Goal: Task Accomplishment & Management: Manage account settings

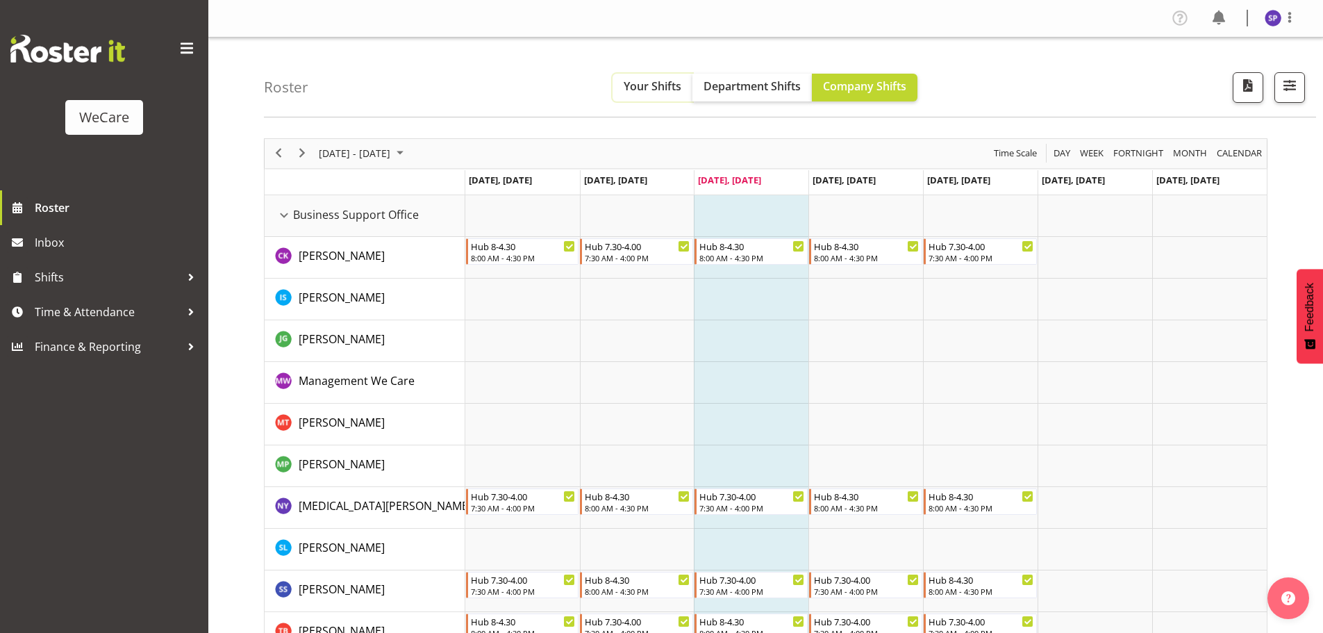
click at [642, 85] on span "Your Shifts" at bounding box center [653, 85] width 58 height 15
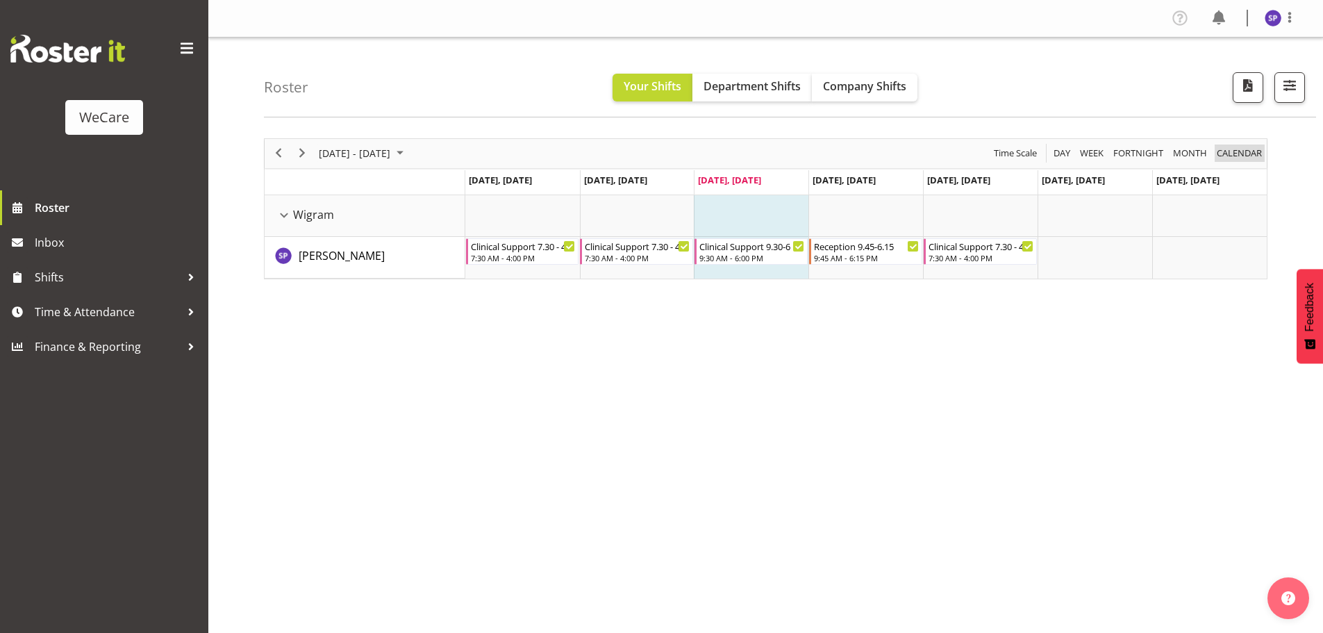
drag, startPoint x: 1235, startPoint y: 158, endPoint x: 1113, endPoint y: 173, distance: 123.2
click at [1237, 158] on span "calendar" at bounding box center [1239, 152] width 48 height 17
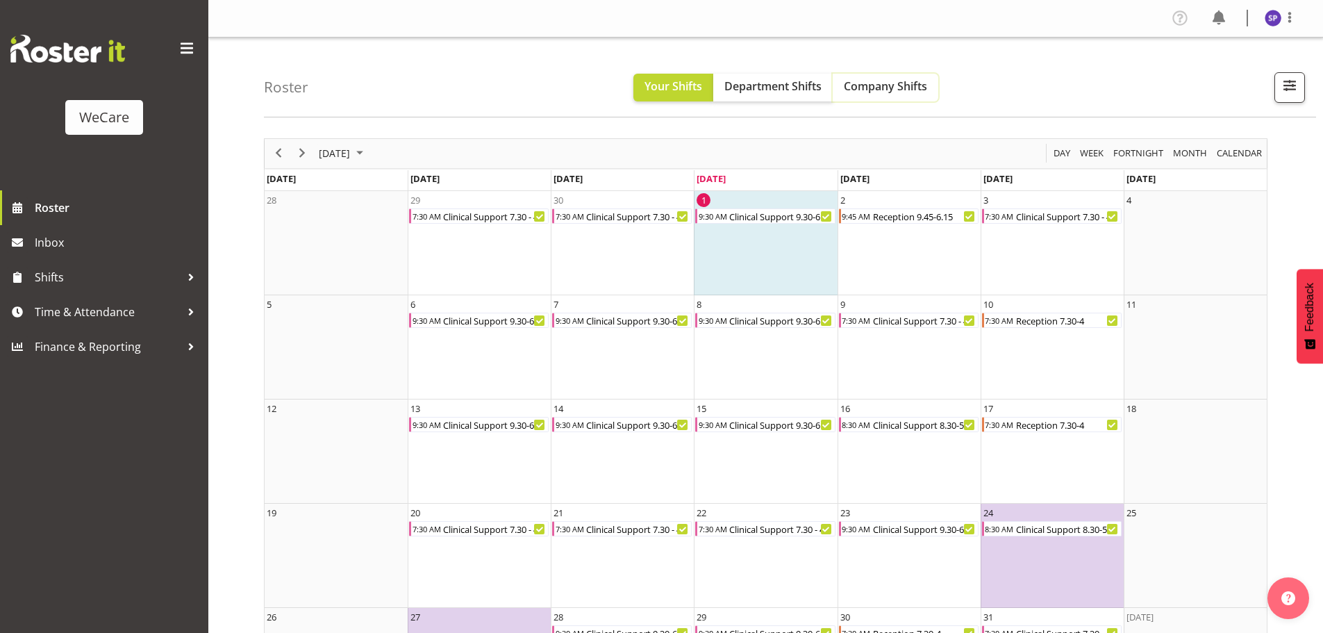
click at [859, 86] on span "Company Shifts" at bounding box center [885, 85] width 83 height 15
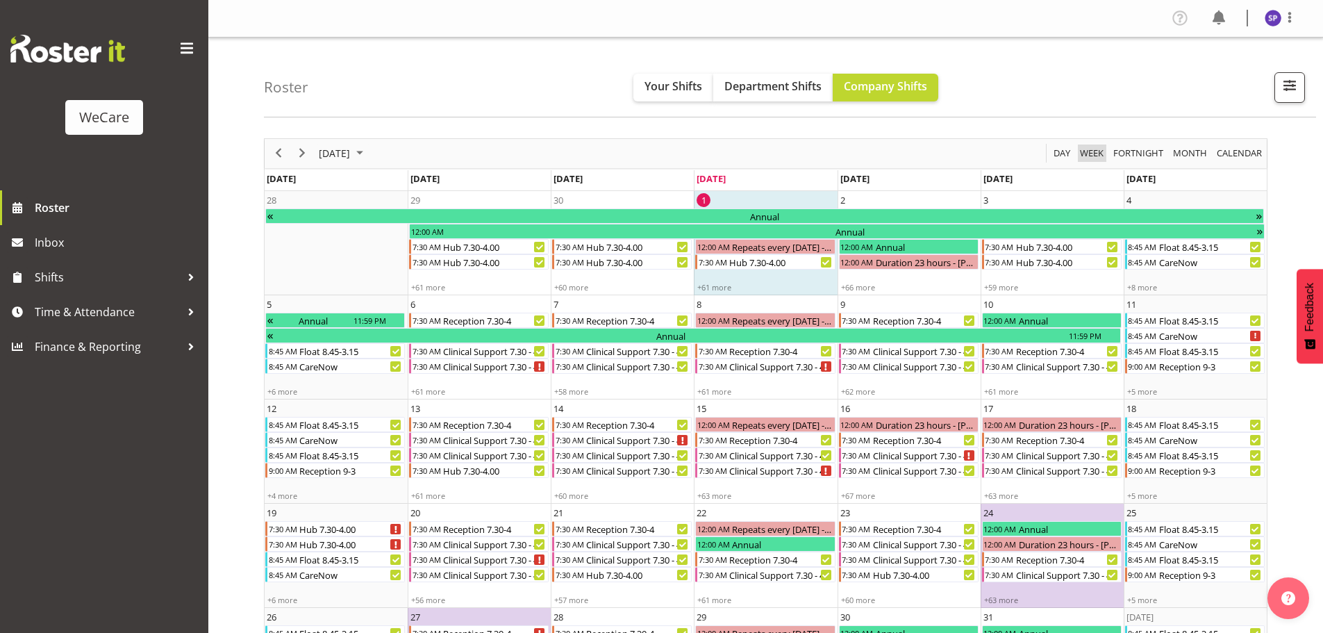
click at [1093, 152] on span "Week" at bounding box center [1091, 152] width 26 height 17
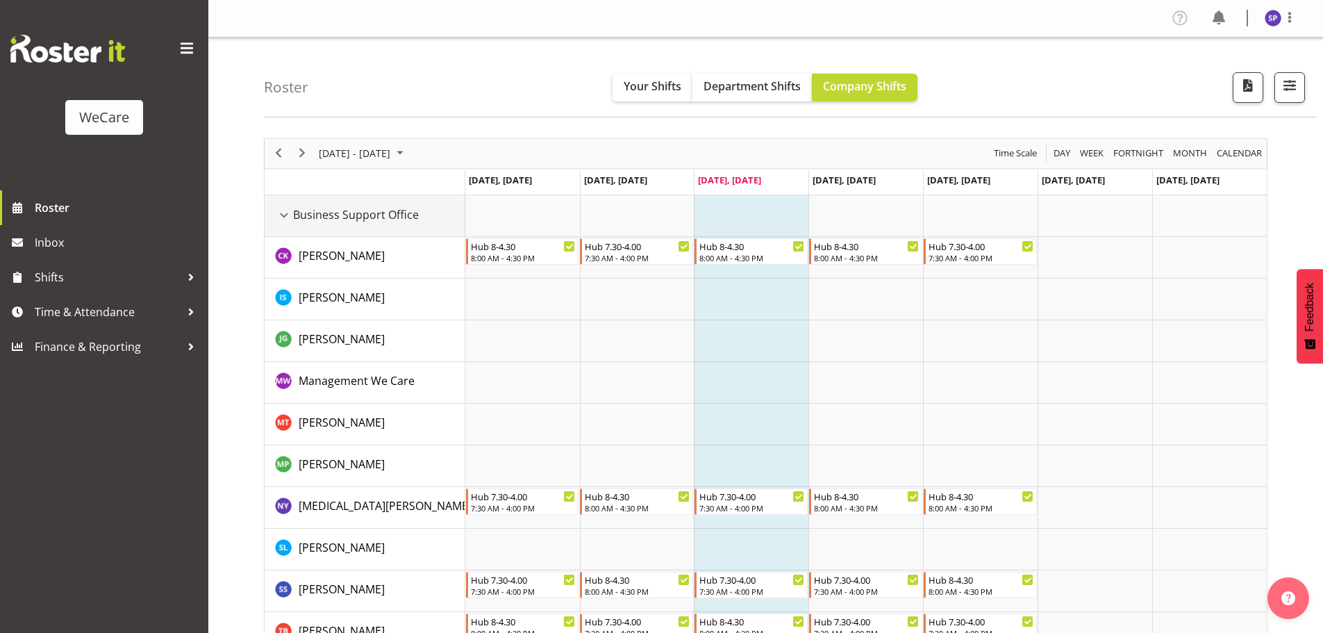
click at [281, 210] on div "Business Support Office resource" at bounding box center [284, 215] width 18 height 18
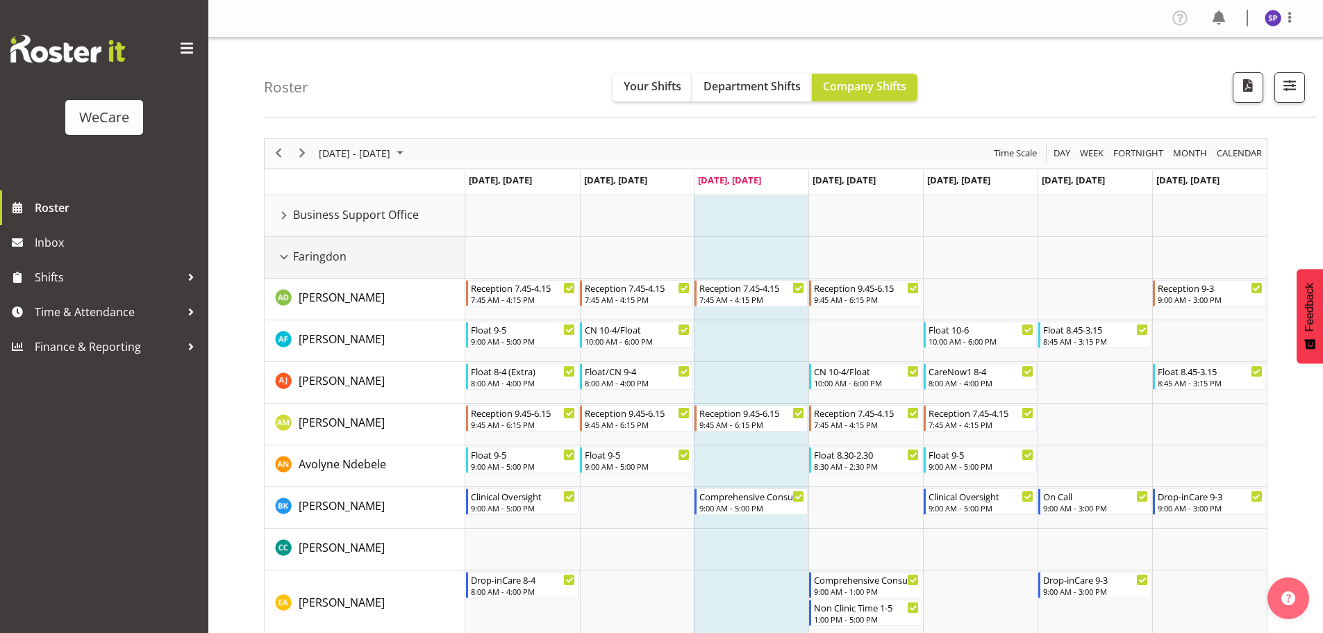
drag, startPoint x: 282, startPoint y: 258, endPoint x: 303, endPoint y: 280, distance: 30.9
click at [285, 258] on div "Faringdon resource" at bounding box center [284, 257] width 18 height 18
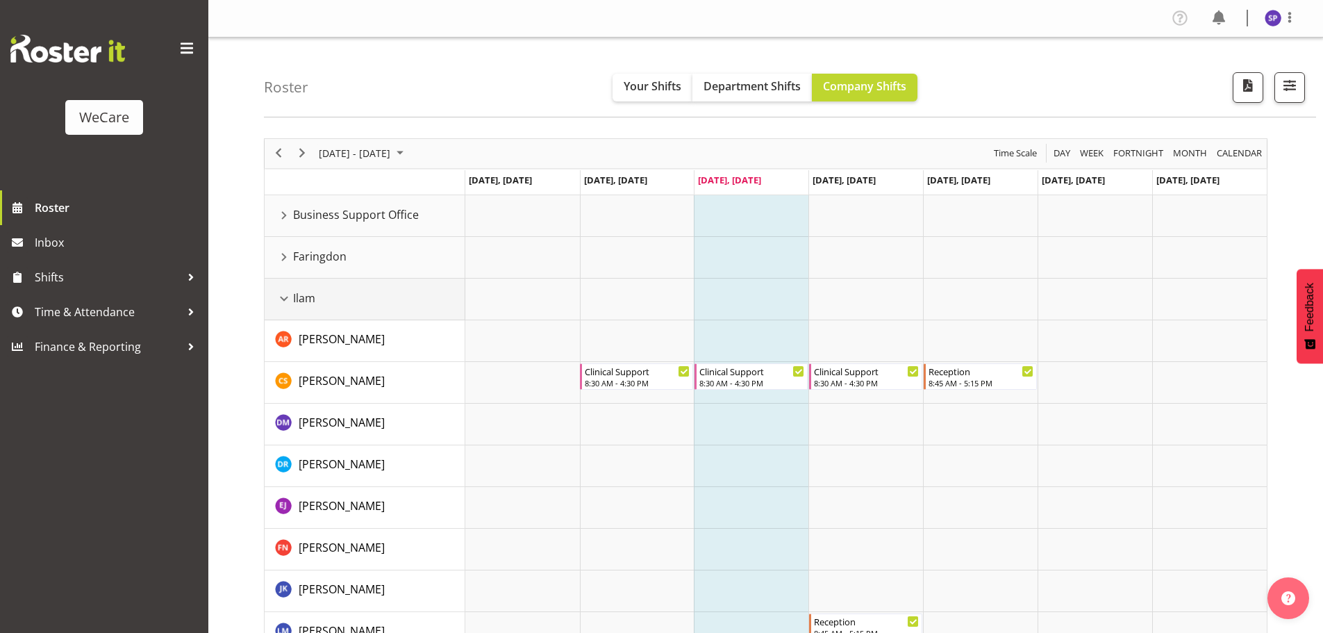
click at [281, 297] on div "Ilam resource" at bounding box center [284, 299] width 18 height 18
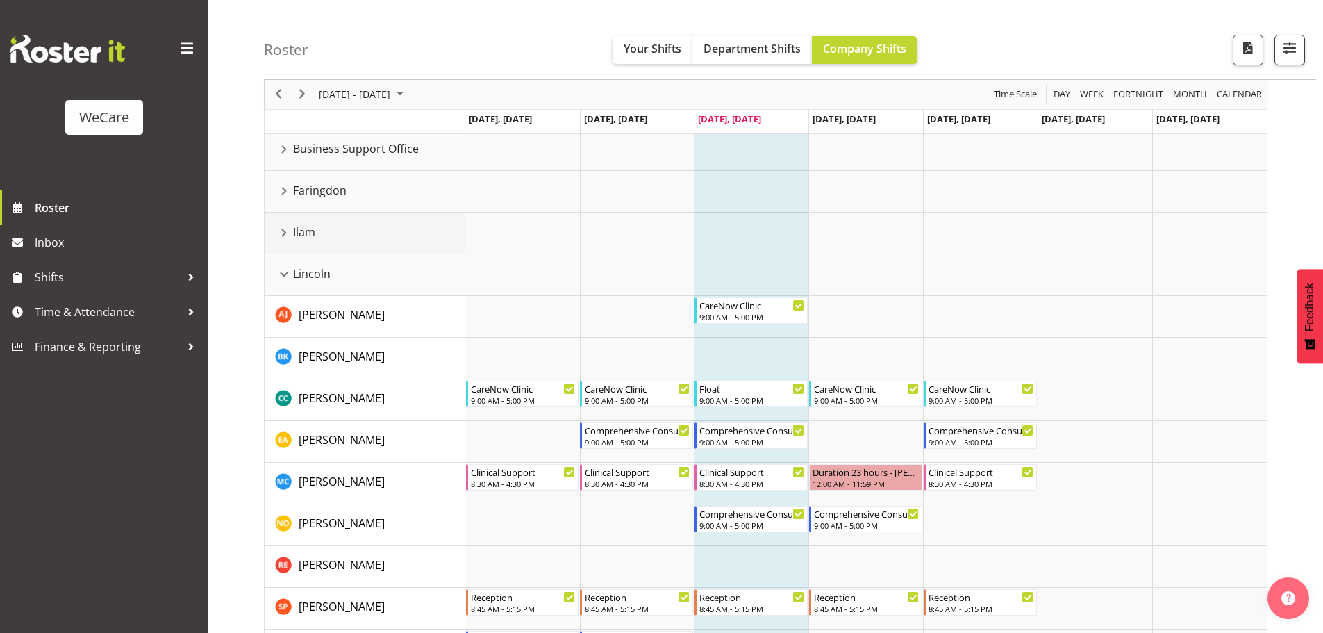
scroll to position [139, 0]
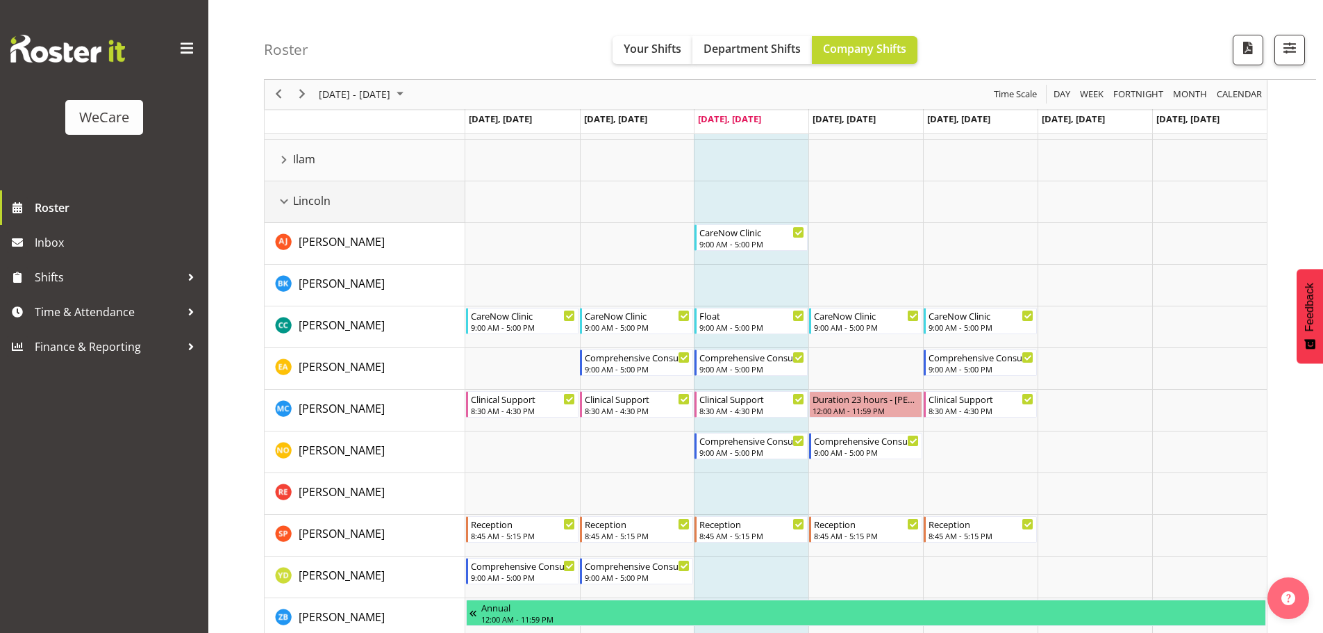
click at [285, 201] on div "Lincoln resource" at bounding box center [284, 201] width 18 height 18
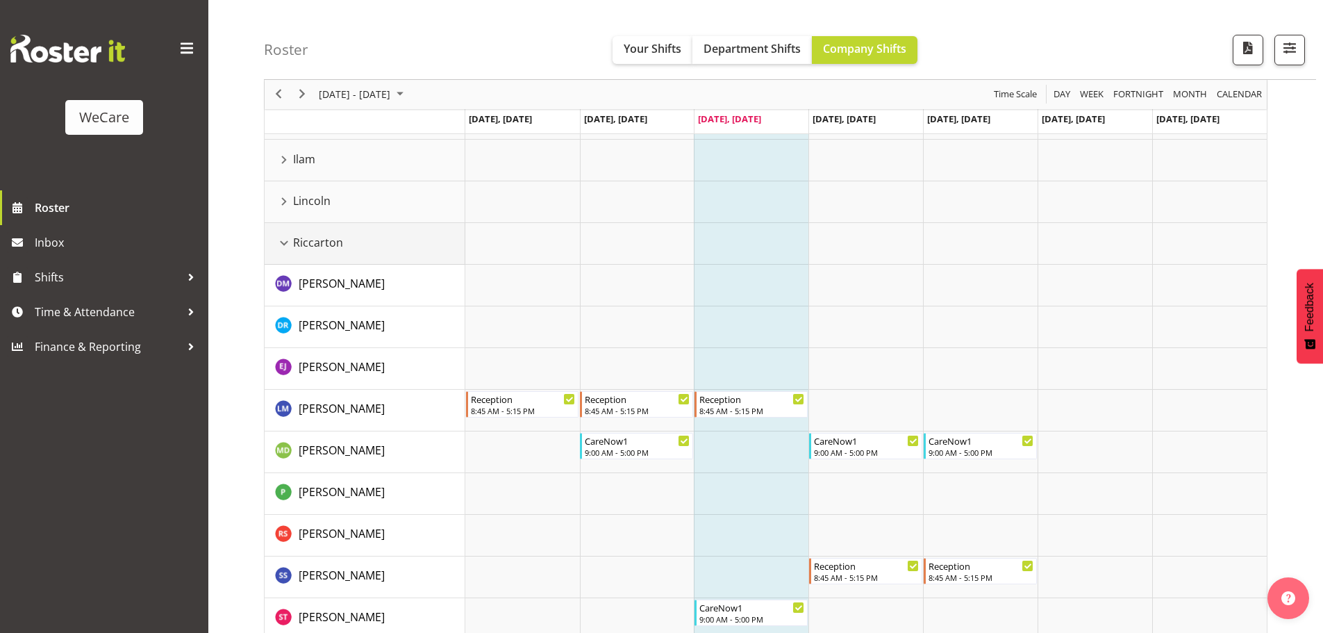
click at [283, 246] on div "Riccarton resource" at bounding box center [284, 243] width 18 height 18
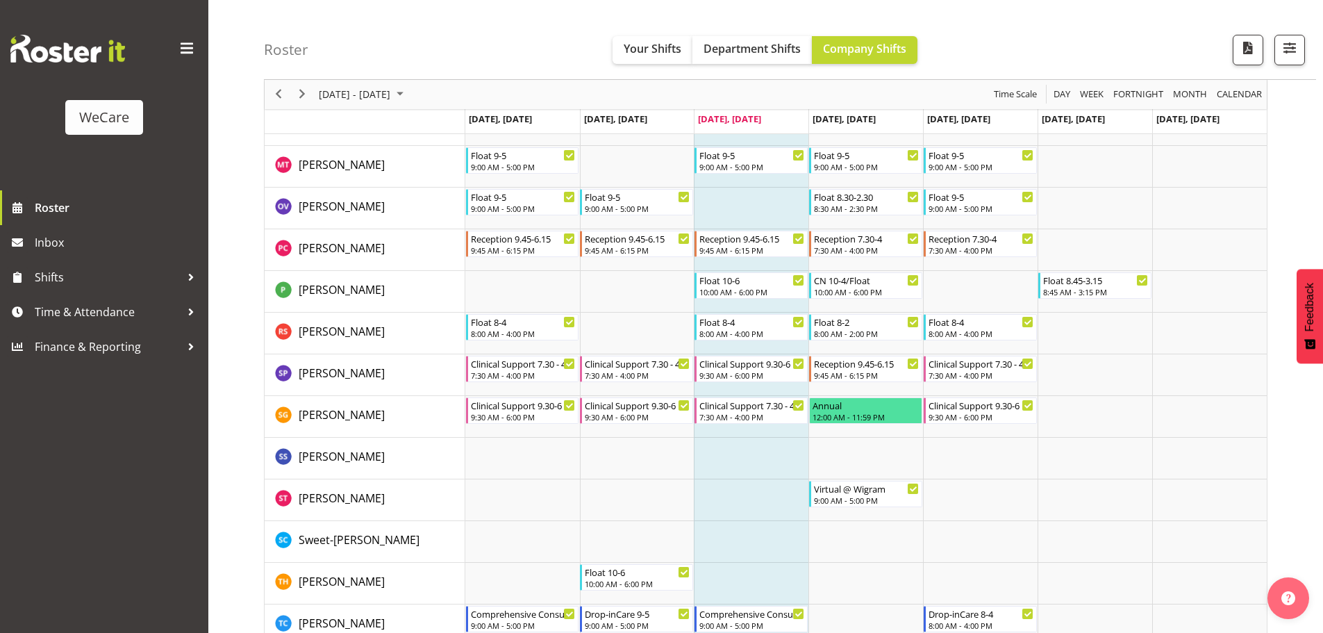
scroll to position [1115, 0]
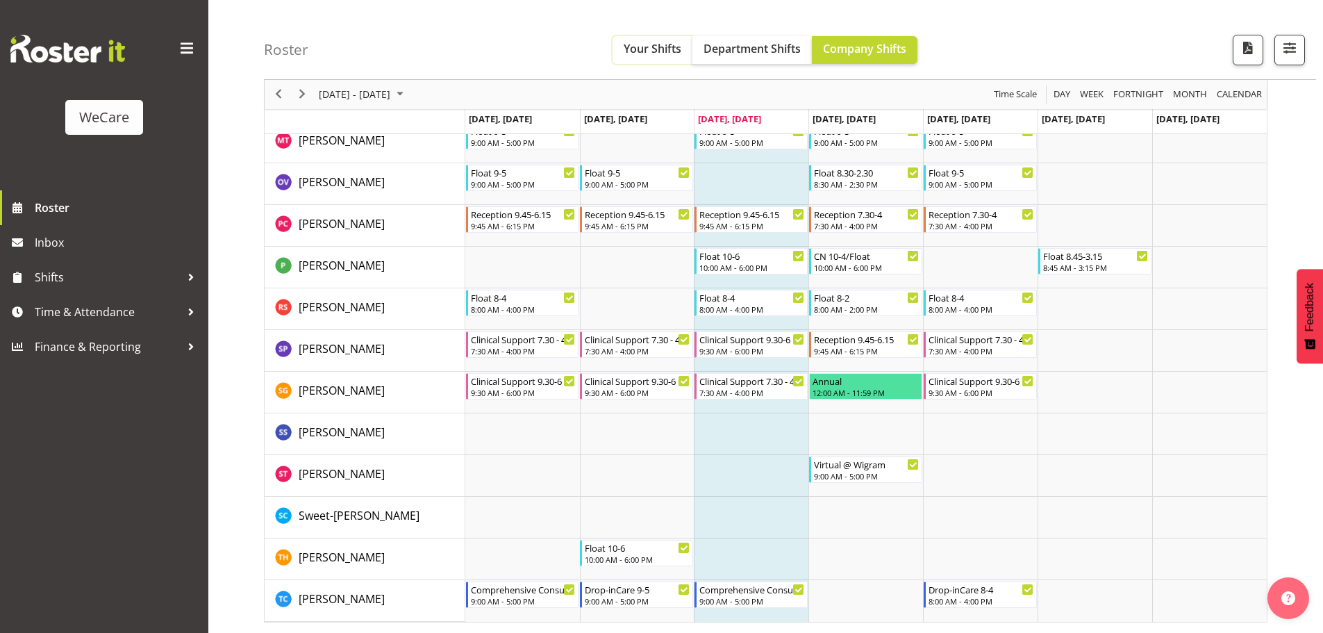
drag, startPoint x: 673, startPoint y: 49, endPoint x: 615, endPoint y: 90, distance: 71.3
click at [673, 49] on span "Your Shifts" at bounding box center [653, 48] width 58 height 15
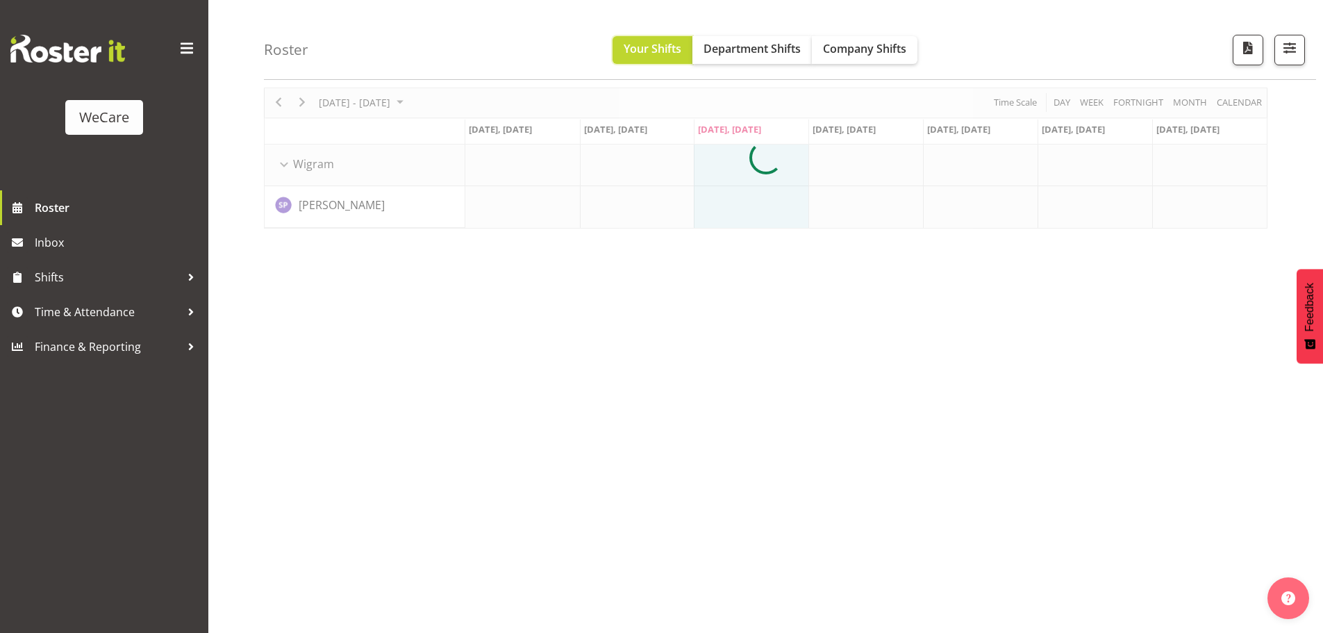
scroll to position [51, 0]
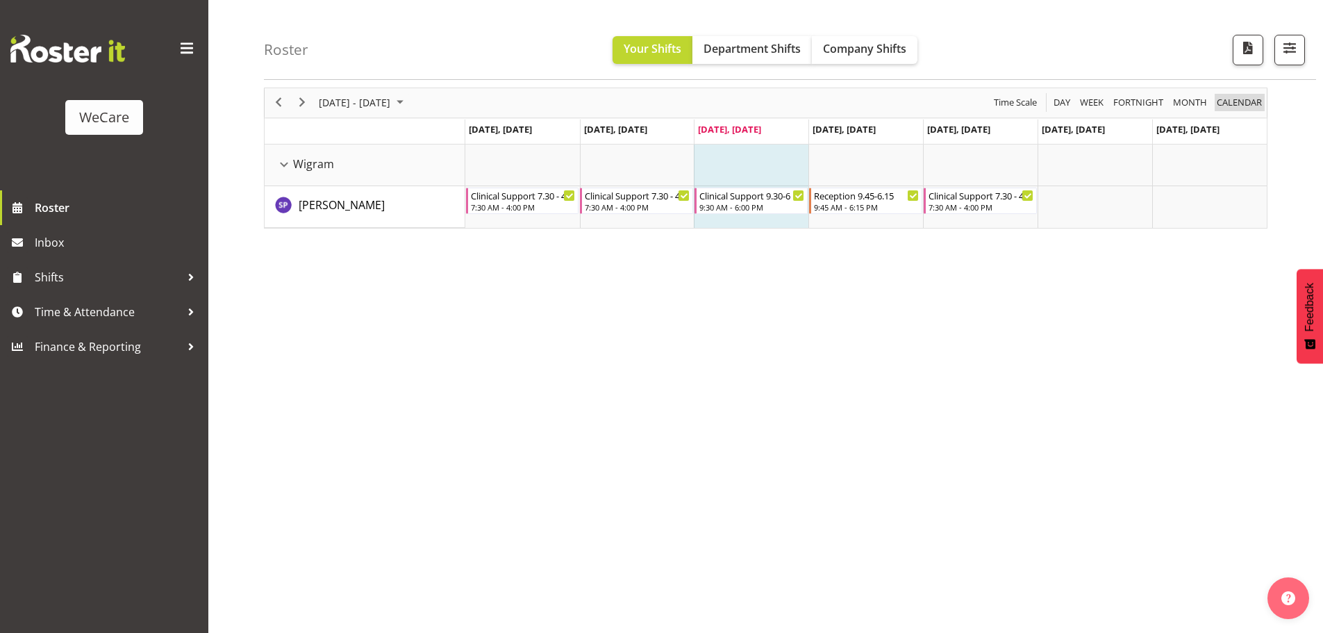
click at [1242, 106] on span "calendar" at bounding box center [1239, 102] width 48 height 17
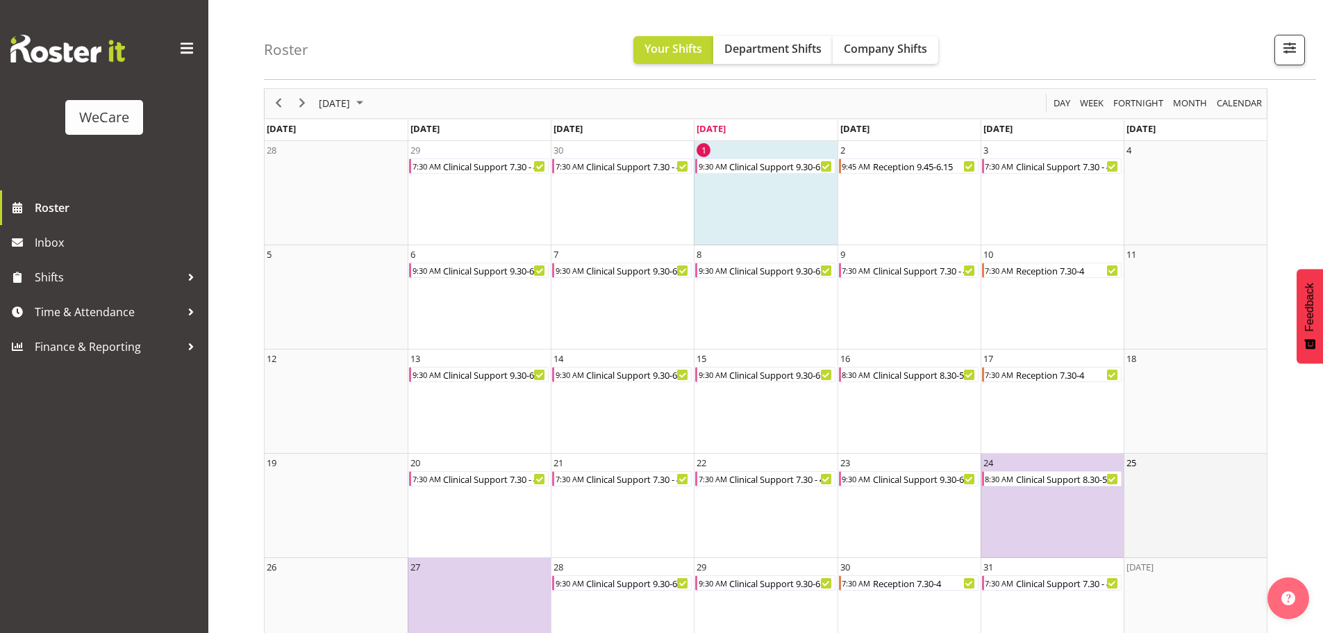
scroll to position [69, 0]
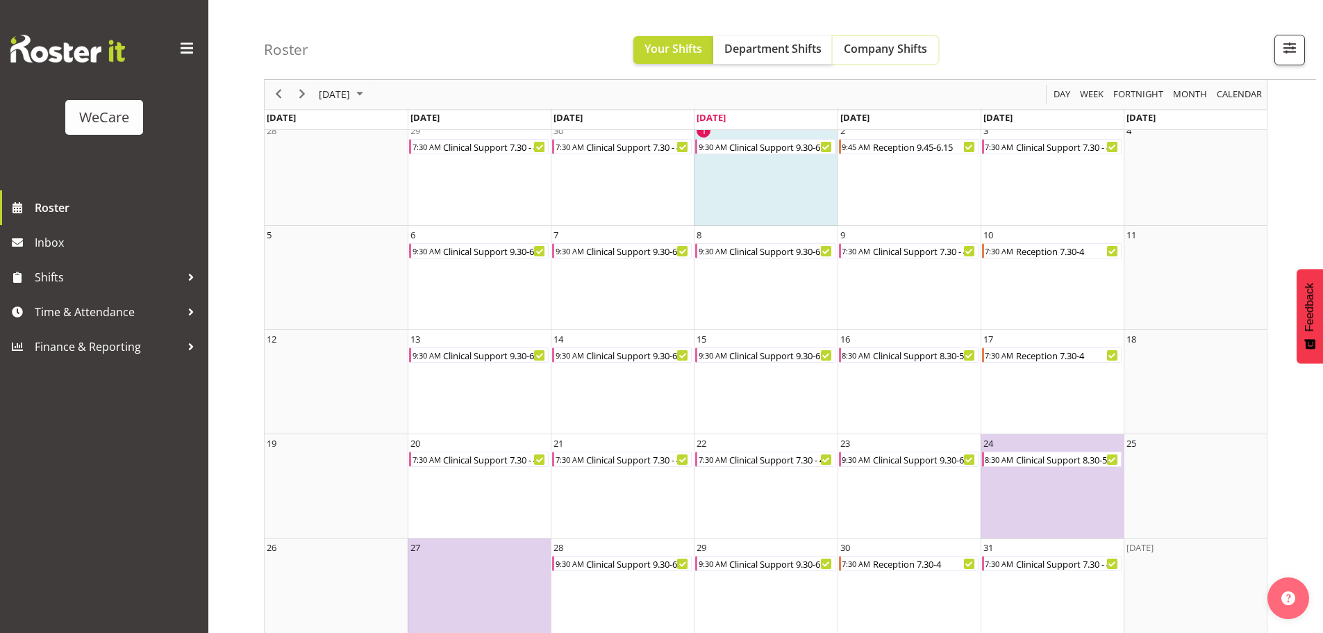
click at [891, 62] on button "Company Shifts" at bounding box center [886, 50] width 106 height 28
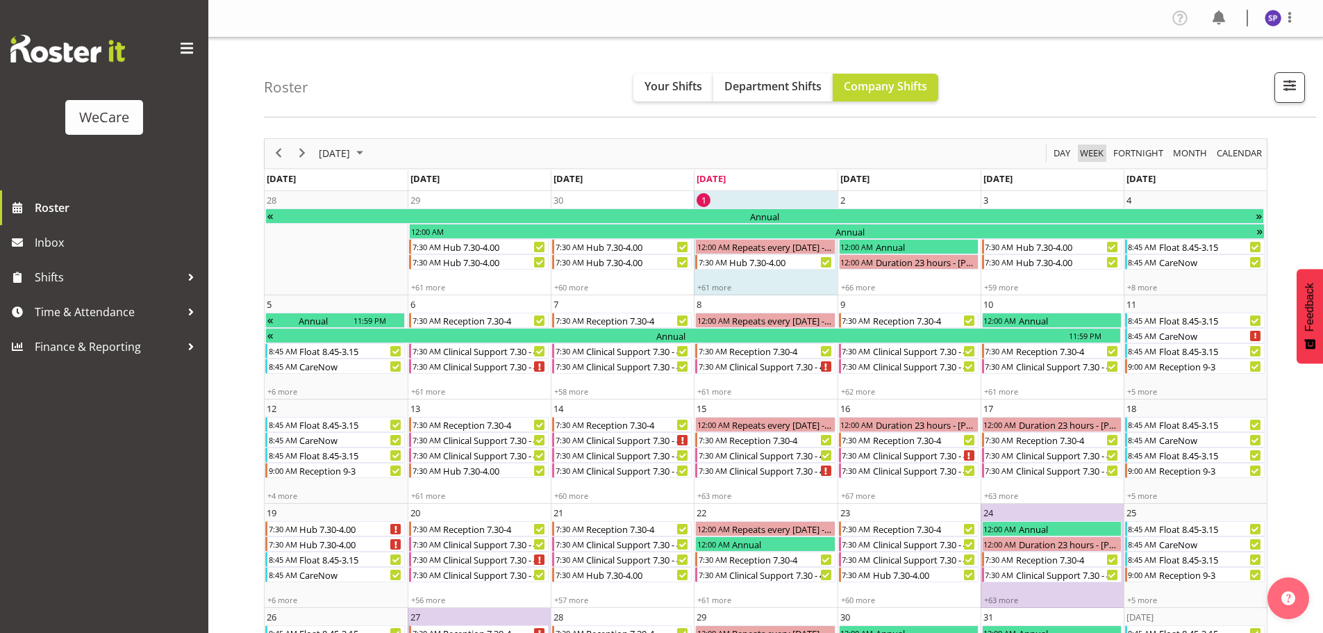
click at [1085, 154] on span "Week" at bounding box center [1091, 152] width 26 height 17
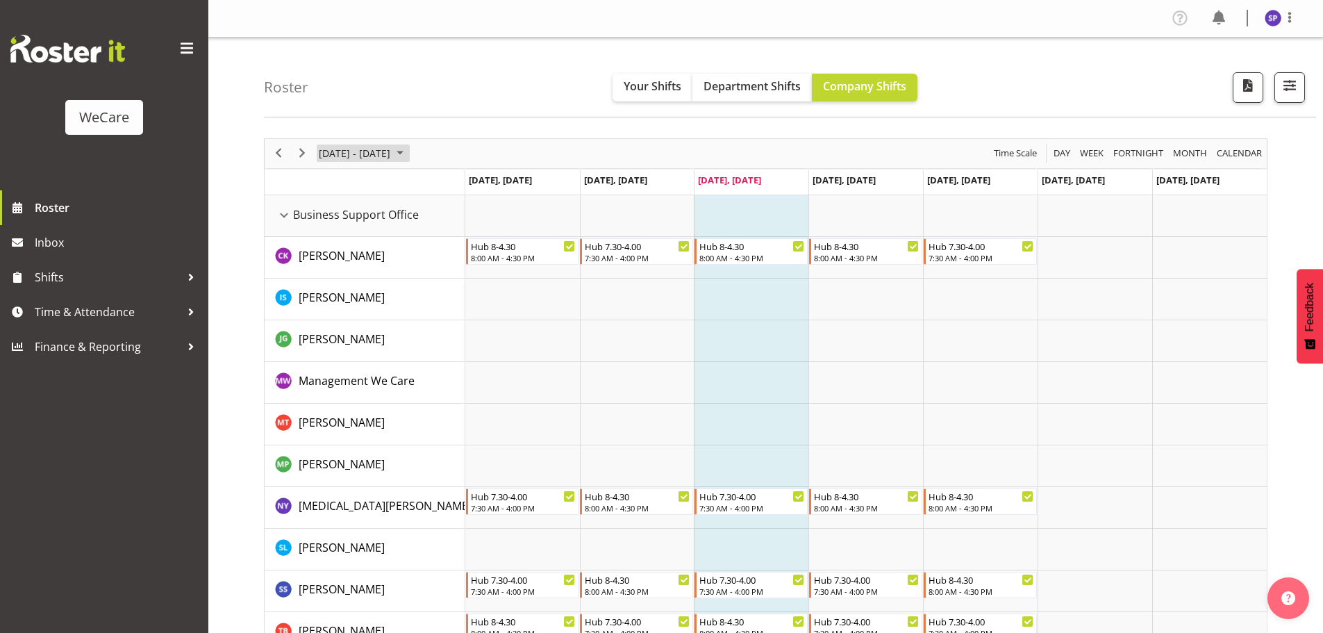
click at [408, 153] on span "October 2025" at bounding box center [400, 152] width 17 height 17
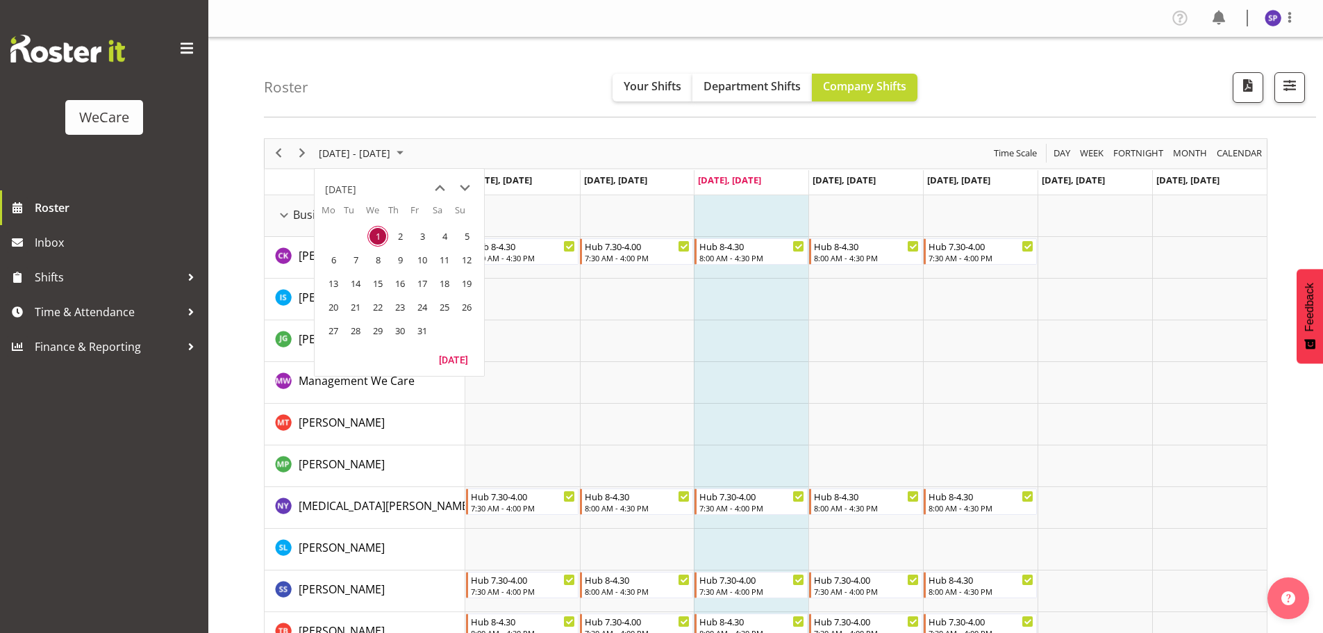
click at [426, 287] on span "17" at bounding box center [422, 283] width 21 height 21
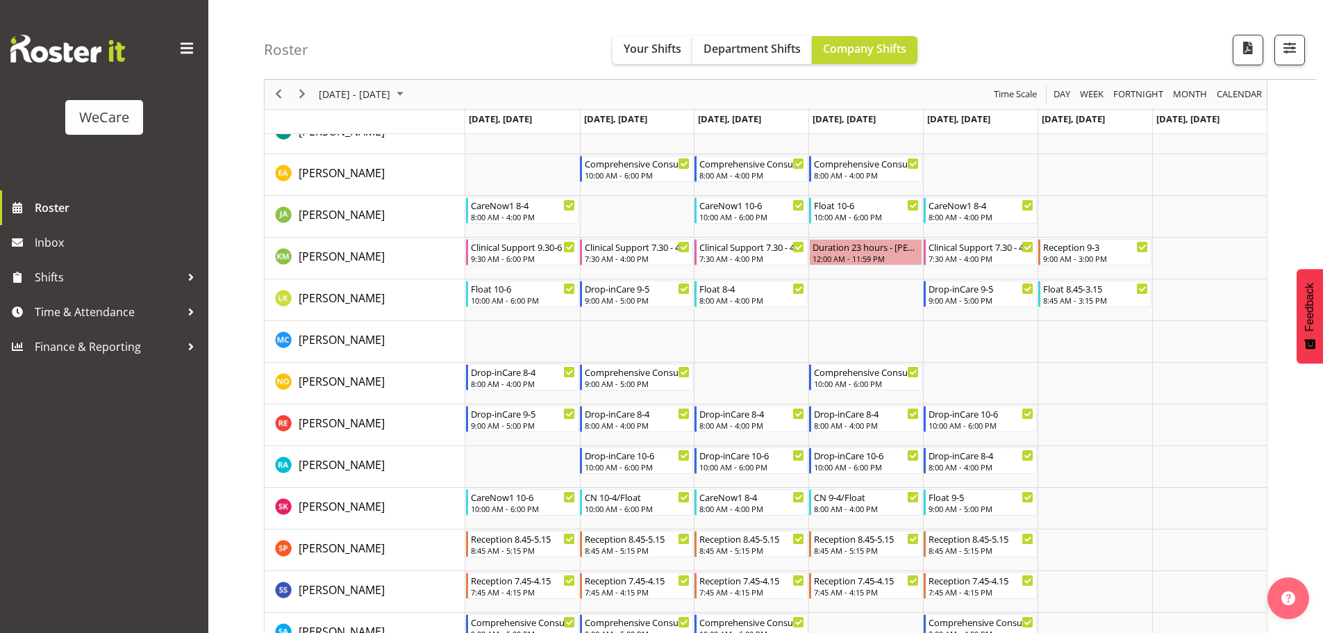
scroll to position [833, 0]
click at [281, 97] on span "Previous" at bounding box center [278, 94] width 17 height 17
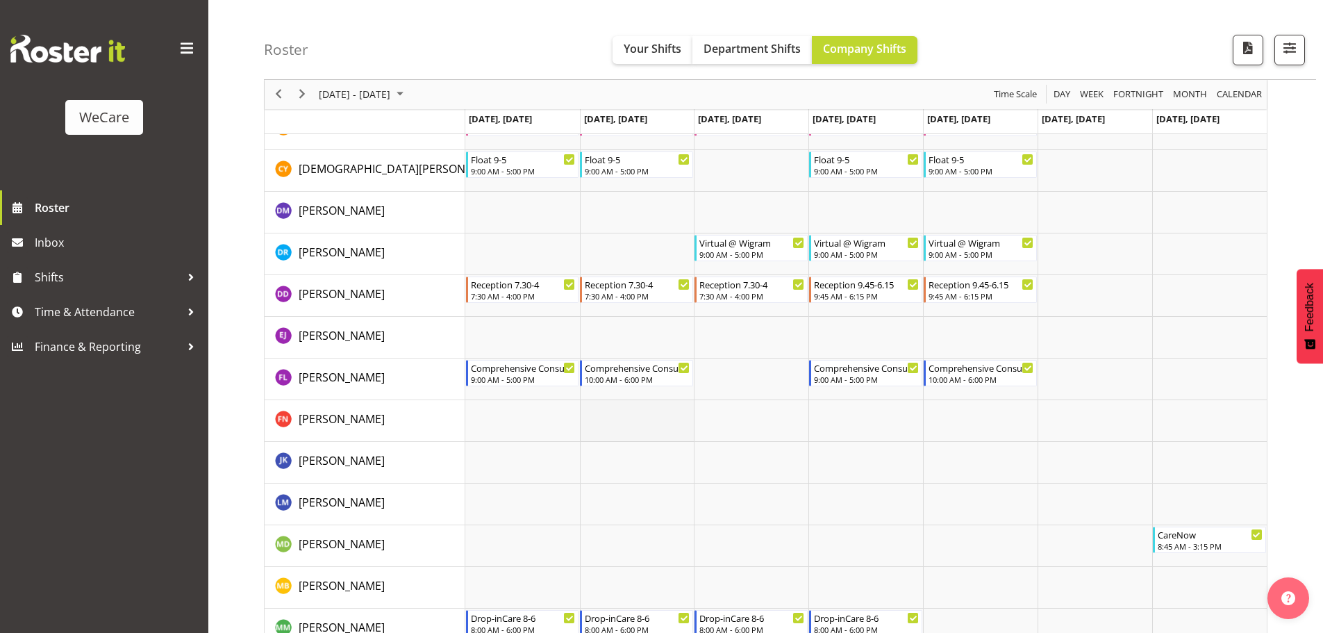
scroll to position [3403, 0]
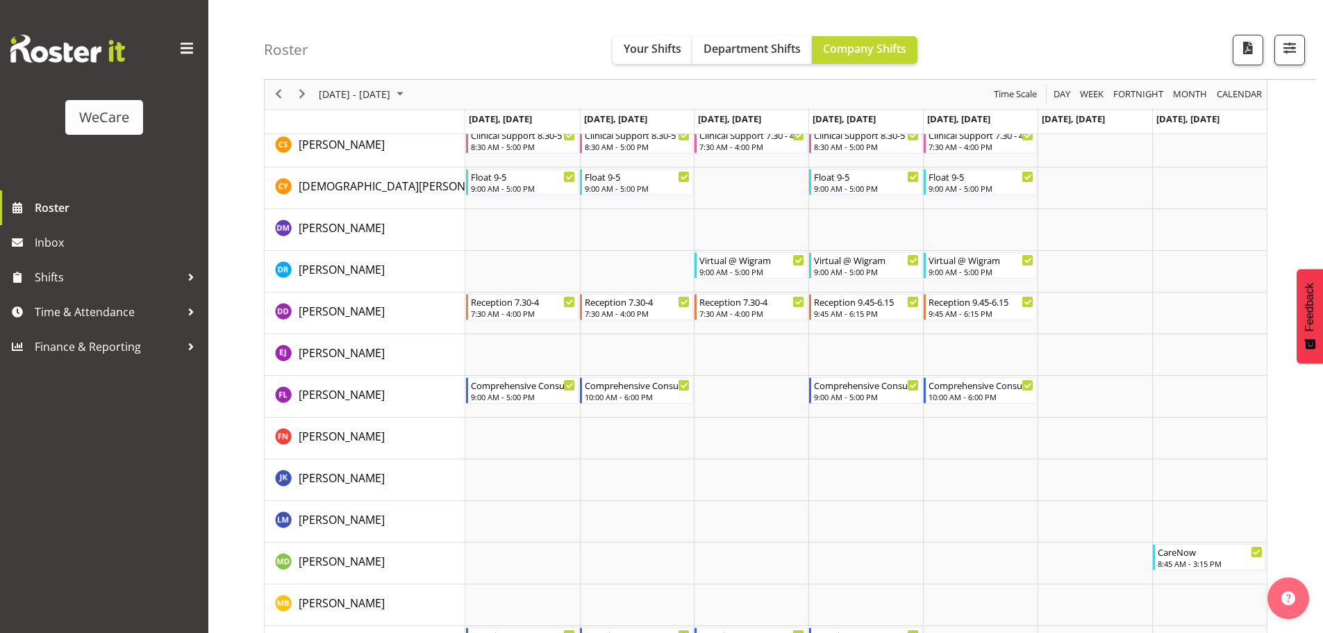
click at [106, 126] on div "WeCare" at bounding box center [104, 117] width 50 height 21
